Goal: Find specific page/section: Find specific page/section

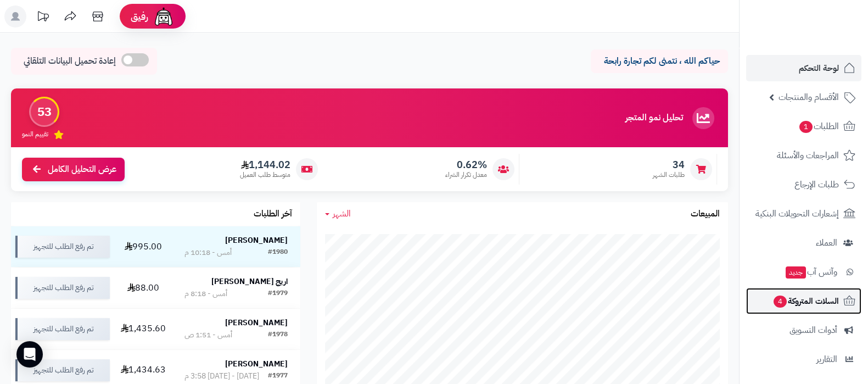
click at [812, 300] on span "السلات المتروكة 4" at bounding box center [806, 300] width 66 height 15
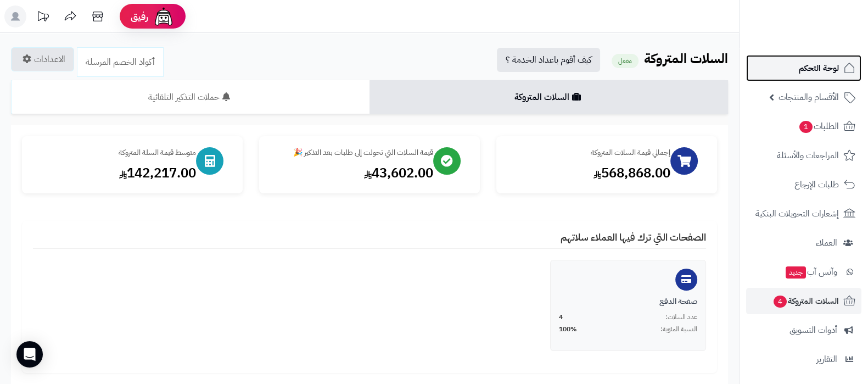
click at [814, 71] on span "لوحة التحكم" at bounding box center [819, 67] width 40 height 15
